Goal: Transaction & Acquisition: Purchase product/service

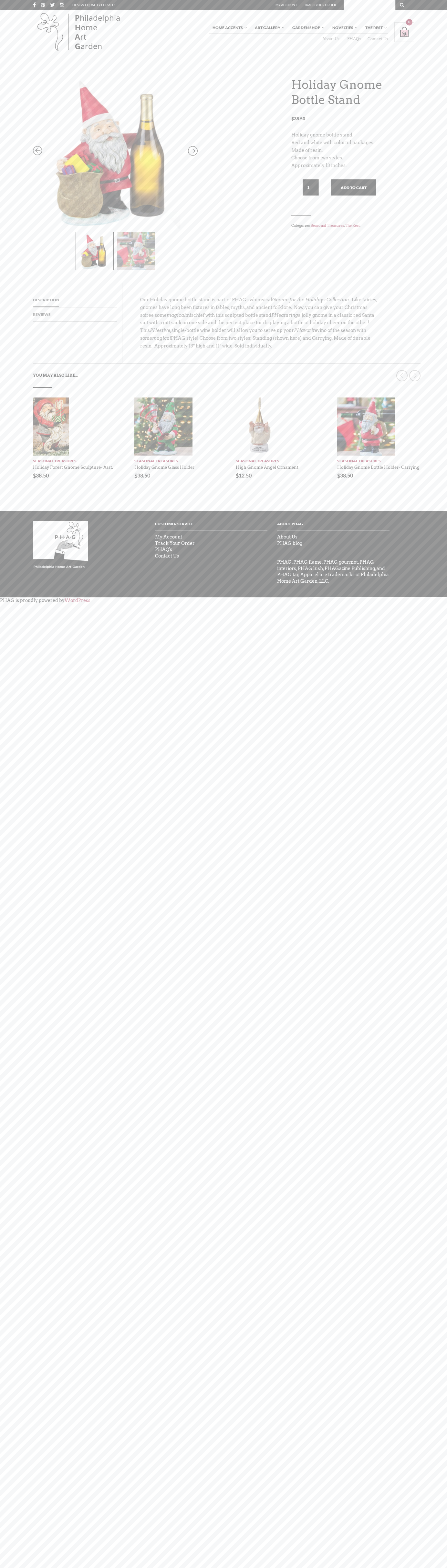
click at [376, 39] on link "Contact Us" at bounding box center [376, 39] width 24 height 5
click at [353, 187] on button "Add to cart" at bounding box center [353, 187] width 45 height 16
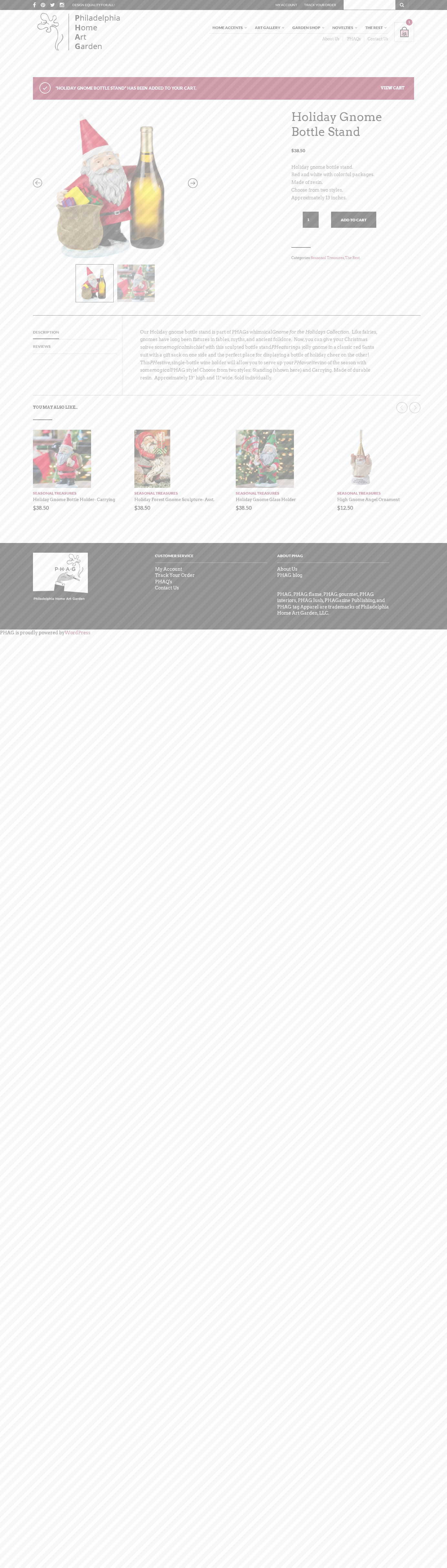
click at [393, 88] on link "View cart" at bounding box center [392, 88] width 24 height 5
